Goal: Task Accomplishment & Management: Manage account settings

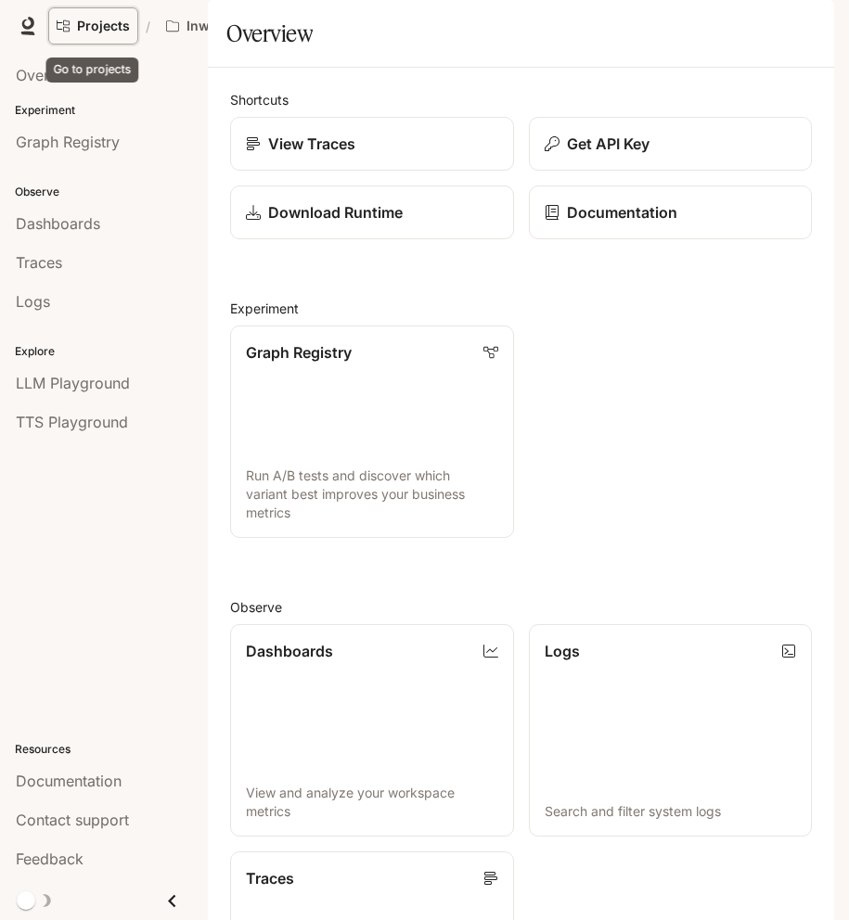
click at [91, 27] on span "Projects" at bounding box center [103, 27] width 53 height 16
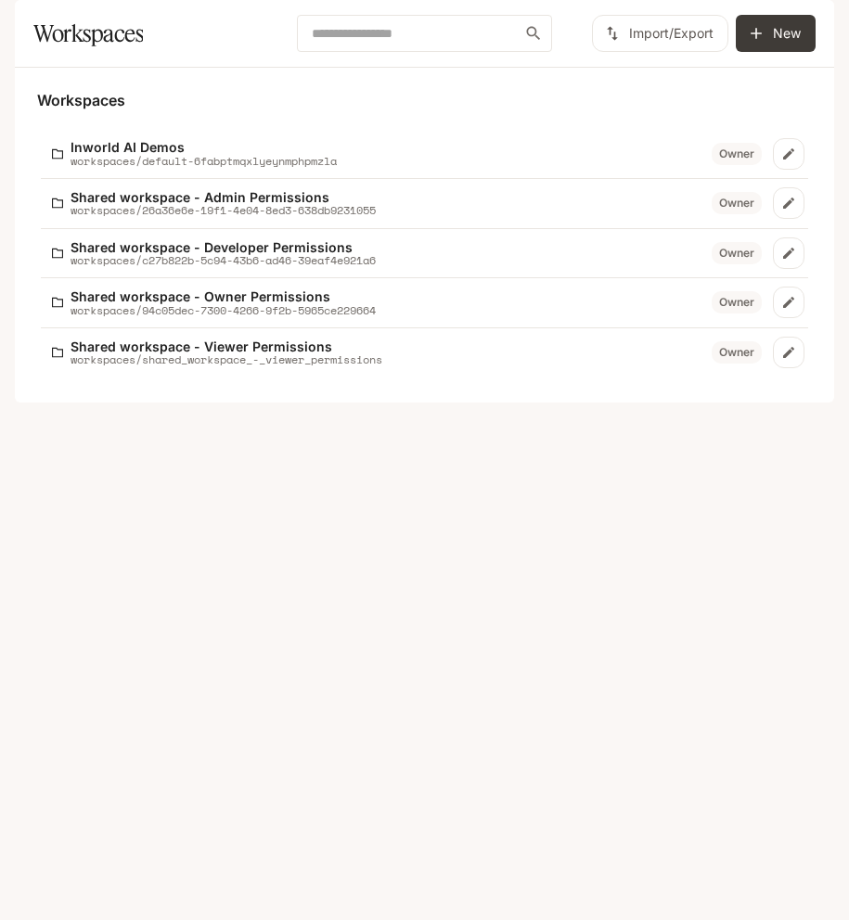
click at [804, 21] on icon "button" at bounding box center [808, 26] width 19 height 19
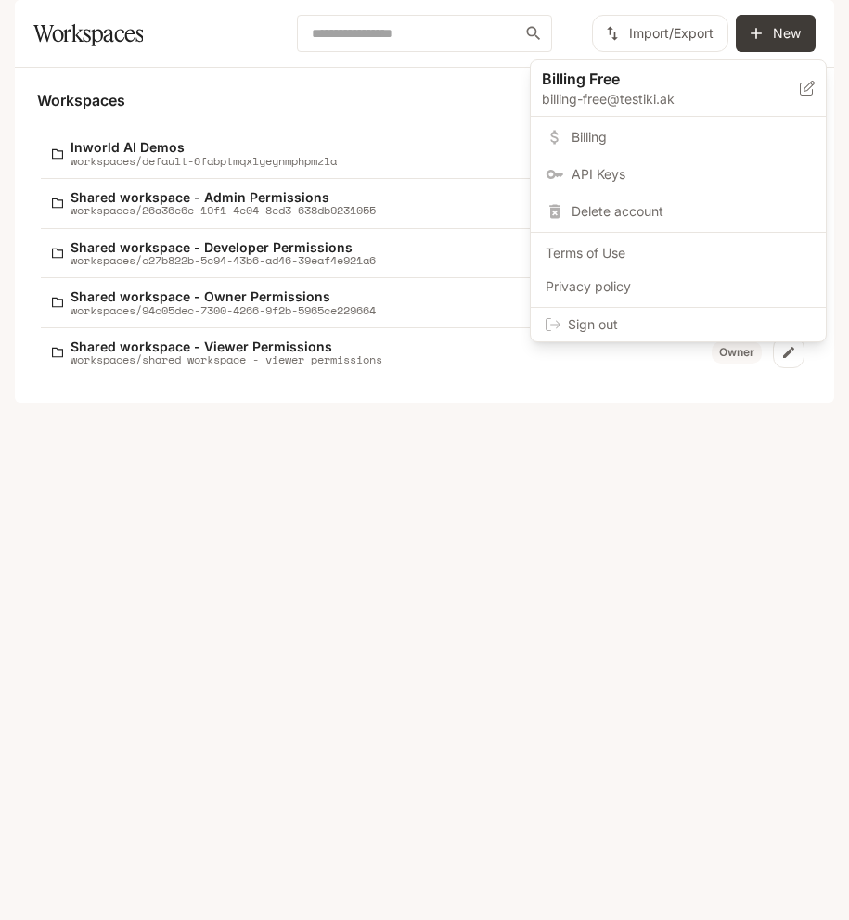
click at [672, 320] on span "Sign out" at bounding box center [689, 324] width 243 height 19
